Goal: Information Seeking & Learning: Understand process/instructions

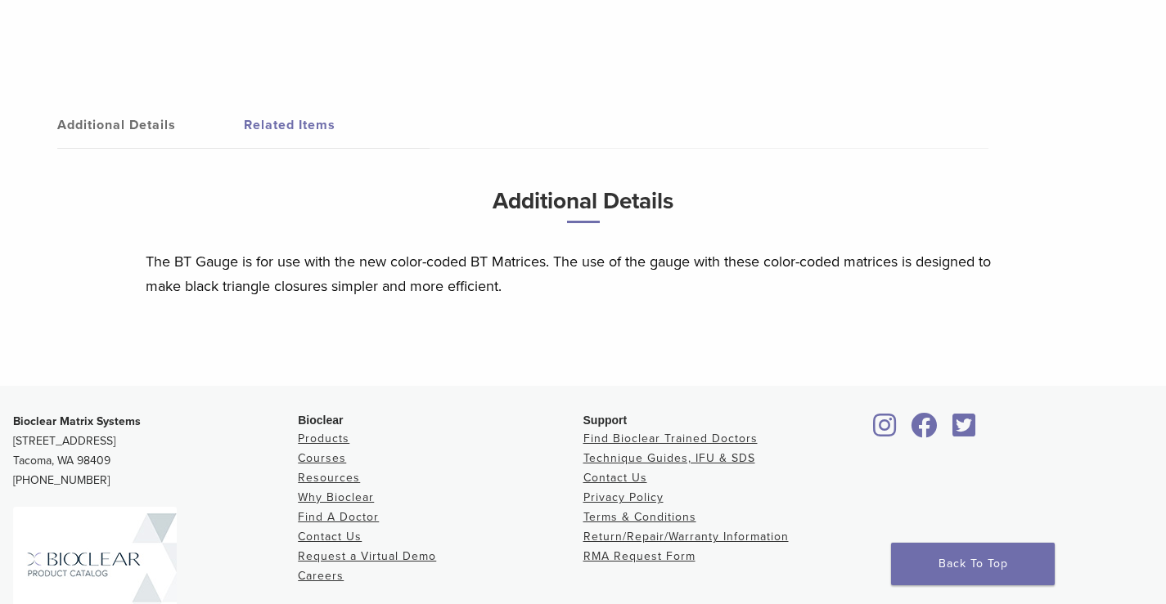
scroll to position [624, 0]
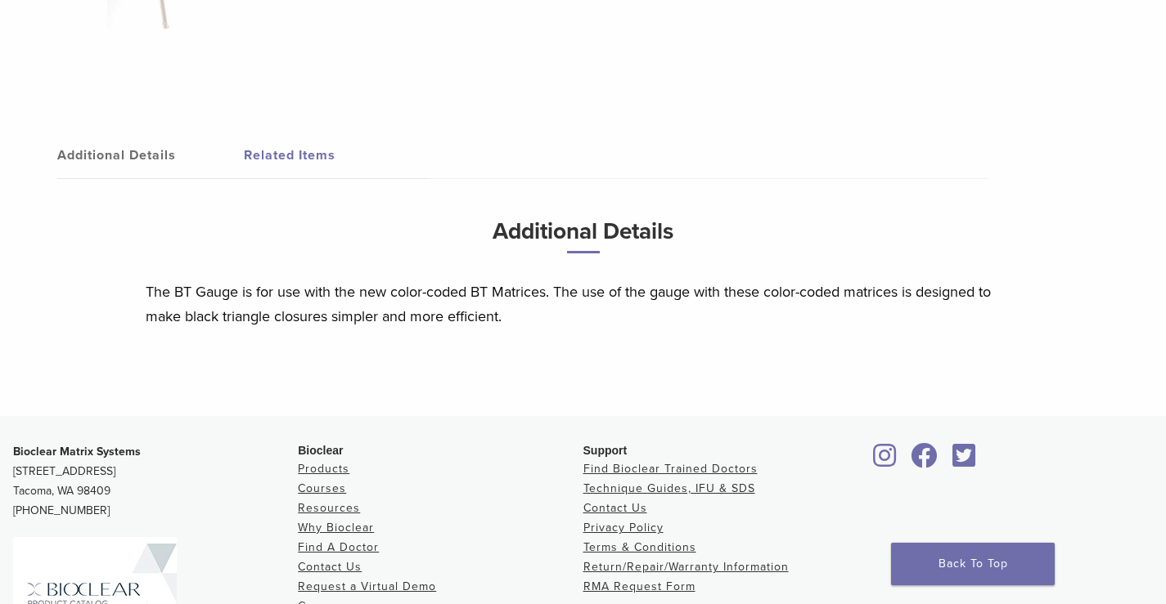
drag, startPoint x: 558, startPoint y: 340, endPoint x: 384, endPoint y: 55, distance: 334.0
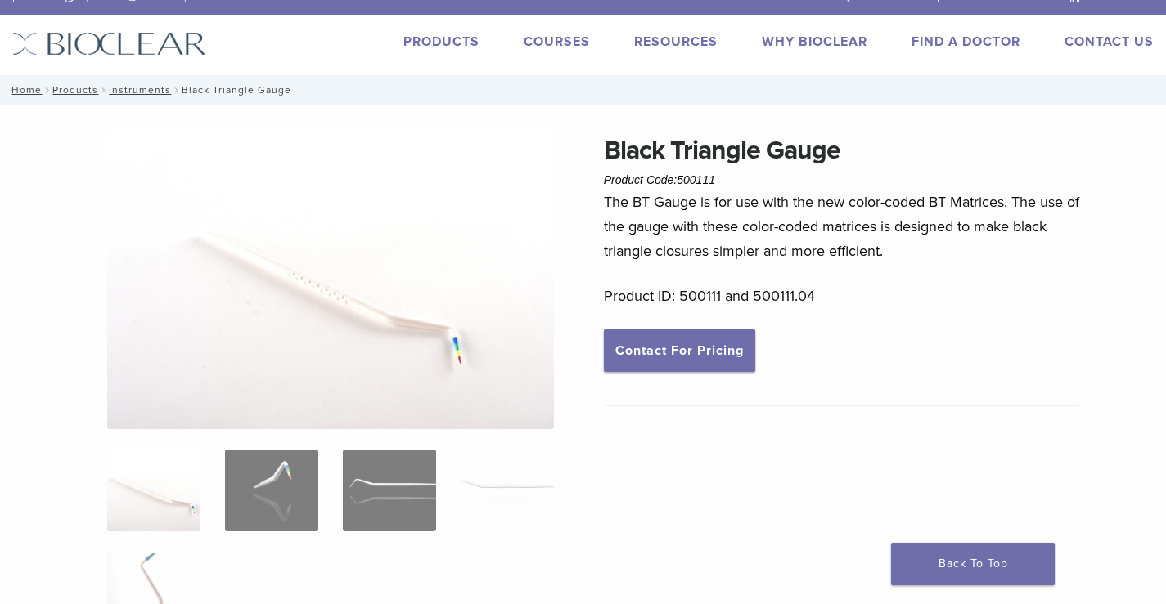
scroll to position [26, 0]
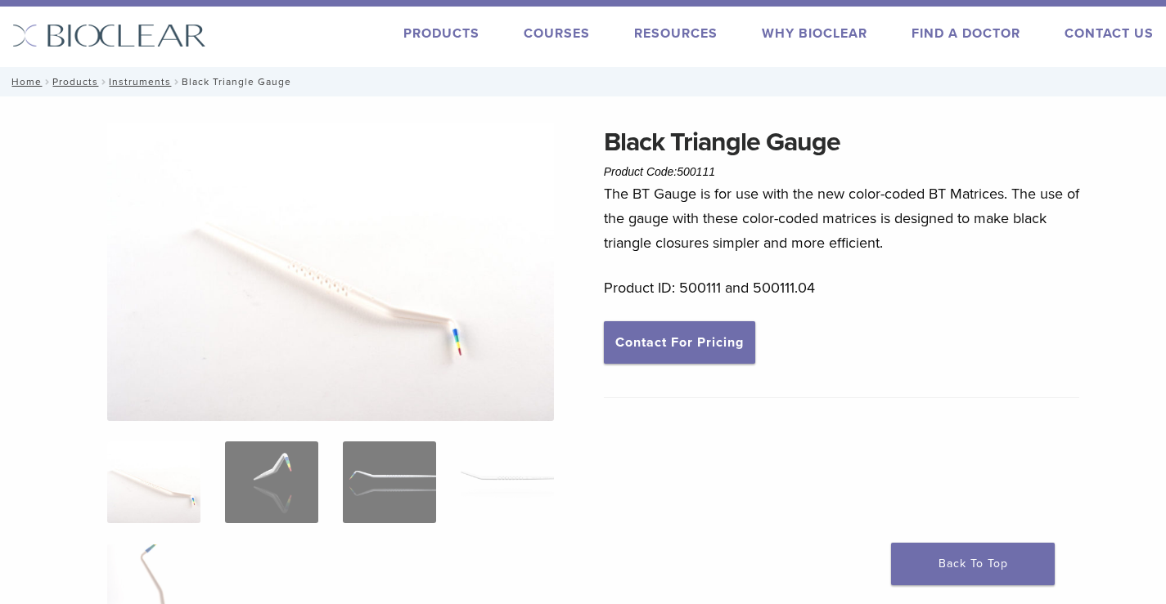
click at [103, 45] on img at bounding box center [109, 36] width 194 height 24
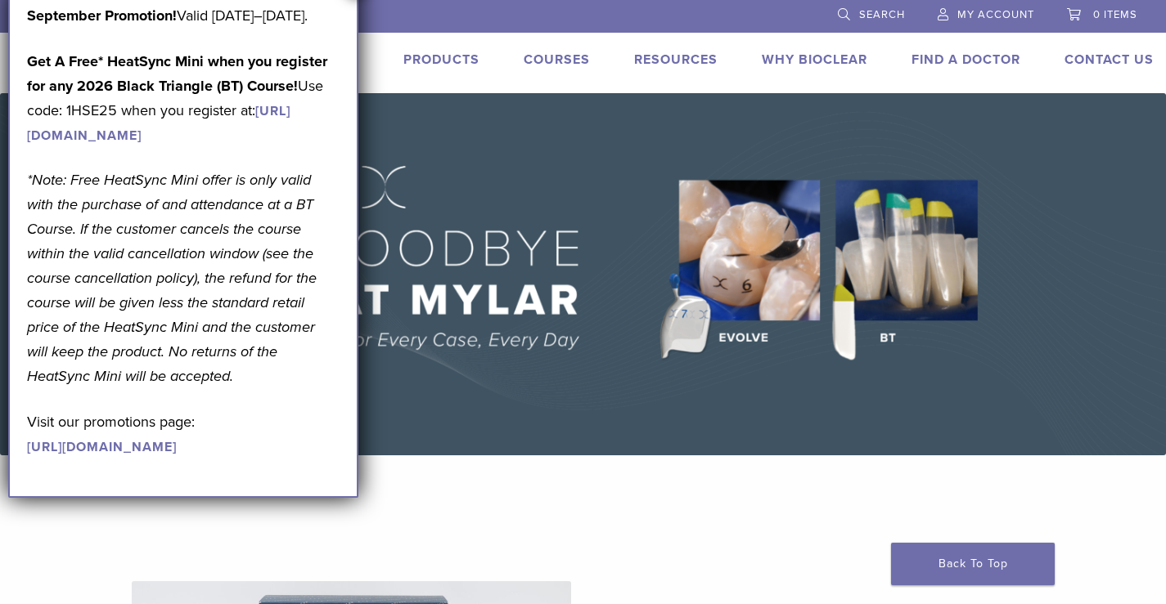
click at [334, 20] on p "September Promotion! Valid September 1–30, 2025." at bounding box center [183, 15] width 312 height 25
drag, startPoint x: 698, startPoint y: 462, endPoint x: 497, endPoint y: -38, distance: 538.8
click at [328, 28] on p "September Promotion! Valid [DATE]–[DATE]." at bounding box center [183, 15] width 312 height 25
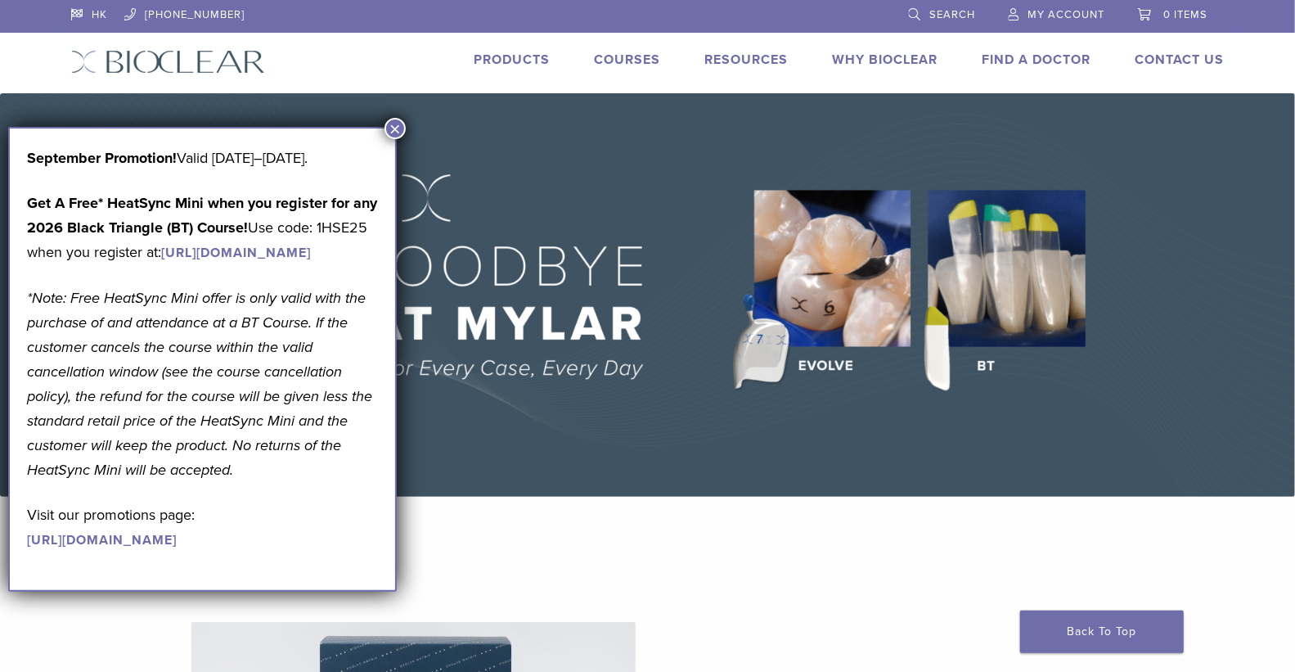
click at [389, 121] on button "×" at bounding box center [394, 128] width 21 height 21
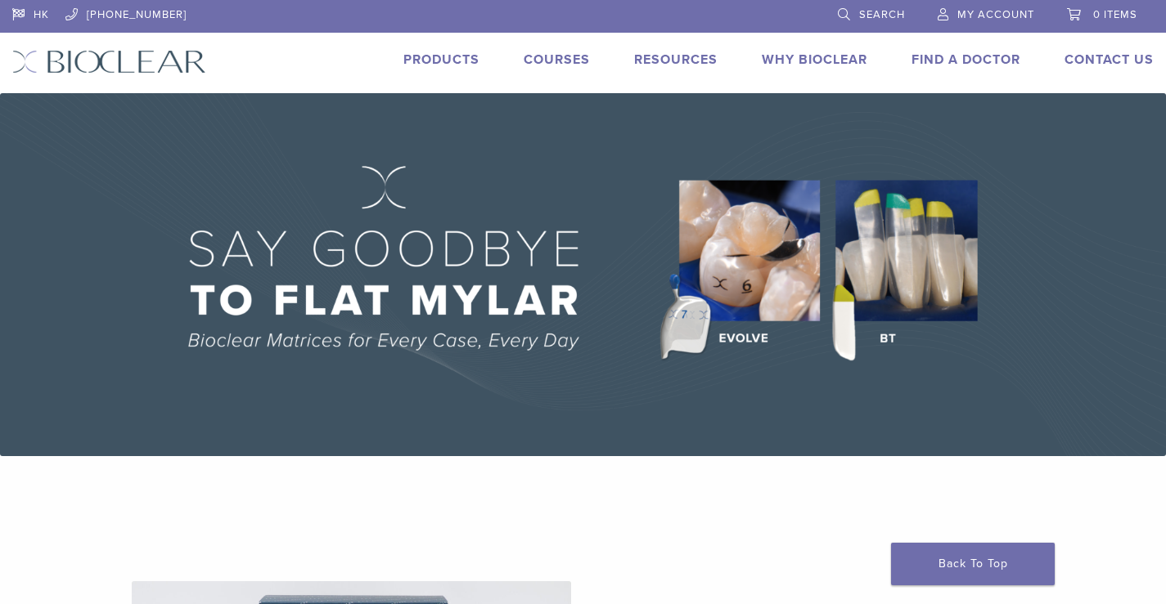
click at [540, 65] on link "Courses" at bounding box center [557, 60] width 66 height 16
click at [674, 87] on link "Technique Guides, IFU, & SDS" at bounding box center [747, 88] width 218 height 36
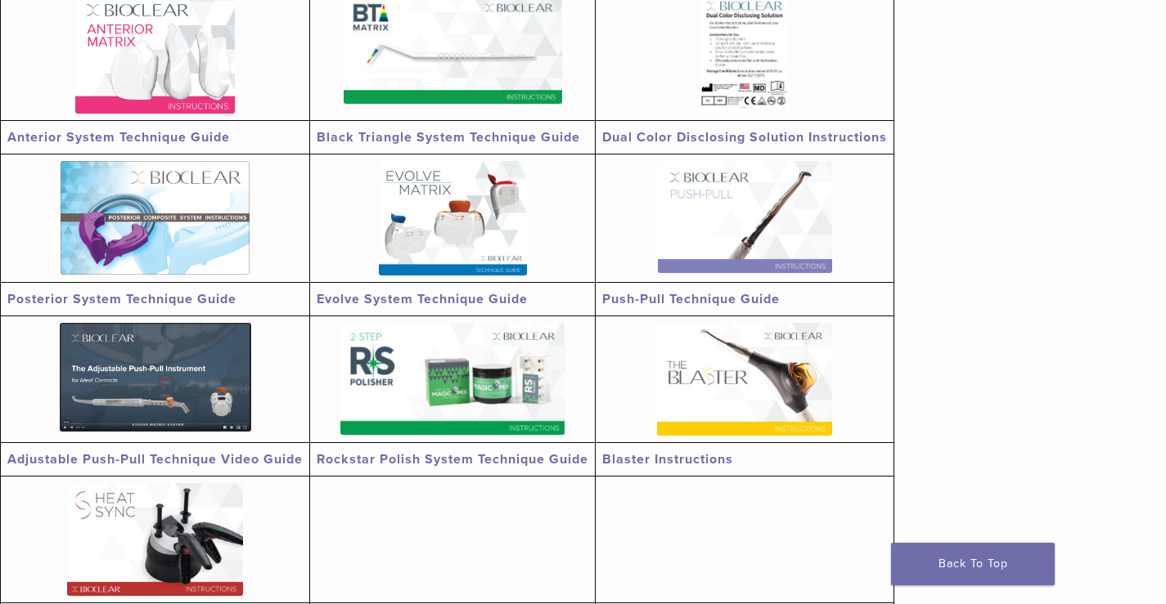
scroll to position [327, 0]
